Goal: Transaction & Acquisition: Purchase product/service

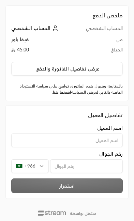
scroll to position [31, 0]
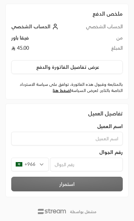
click at [108, 138] on input at bounding box center [66, 139] width 111 height 14
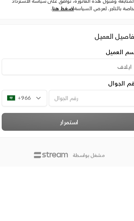
type input "ايلاف"
click at [82, 158] on input "tel" at bounding box center [86, 165] width 73 height 14
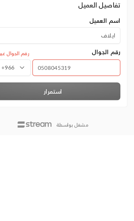
click at [21, 104] on div "تفاصيل العميل اسم العميل ايلاف رقم الجوال رقم الجوال غير صحيح [PHONE_NUMBER] اس…" at bounding box center [66, 151] width 123 height 94
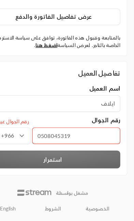
click at [75, 163] on div "استمرار" at bounding box center [67, 170] width 118 height 15
click at [76, 163] on div "استمرار" at bounding box center [67, 170] width 118 height 15
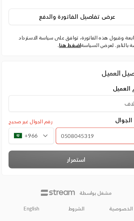
click at [90, 144] on input "0508045319" at bounding box center [86, 151] width 73 height 14
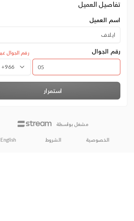
type input "0"
type input "508045319"
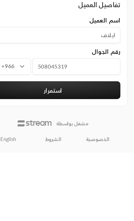
scroll to position [45, 0]
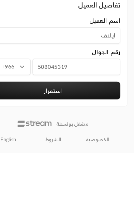
click at [20, 163] on button "استمرار" at bounding box center [66, 170] width 111 height 15
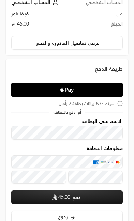
scroll to position [53, 0]
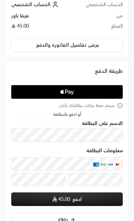
click at [109, 88] on span "Apple Logo" at bounding box center [66, 92] width 103 height 11
